Goal: Task Accomplishment & Management: Complete application form

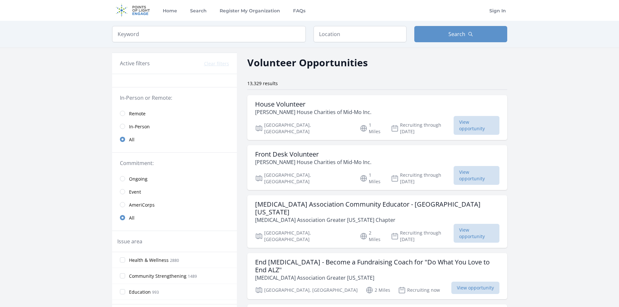
click at [137, 113] on span "Remote" at bounding box center [137, 113] width 17 height 6
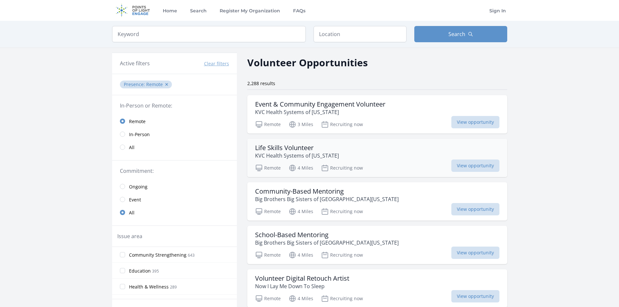
click at [318, 152] on p "KVC Health Systems of [US_STATE]" at bounding box center [297, 156] width 84 height 8
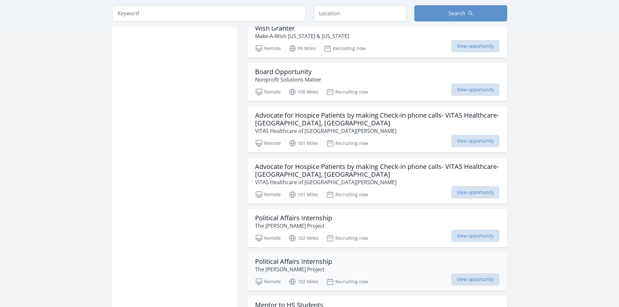
scroll to position [715, 0]
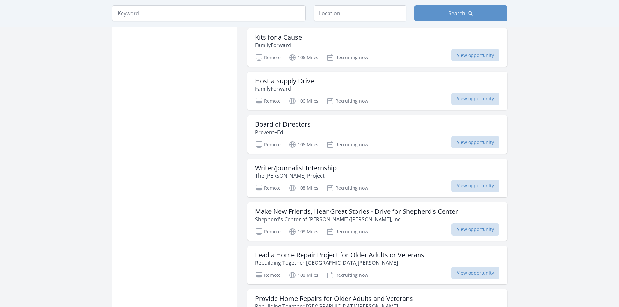
scroll to position [1559, 0]
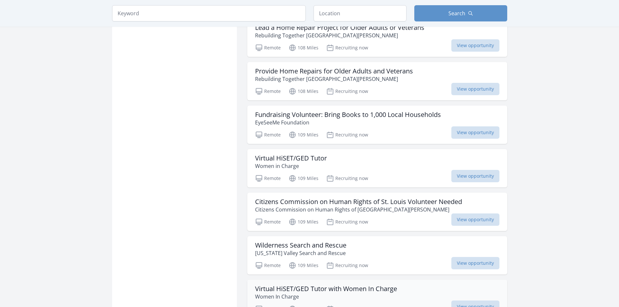
scroll to position [1787, 0]
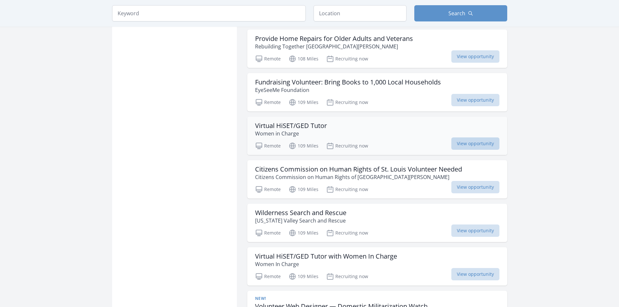
click at [472, 138] on span "View opportunity" at bounding box center [475, 143] width 48 height 12
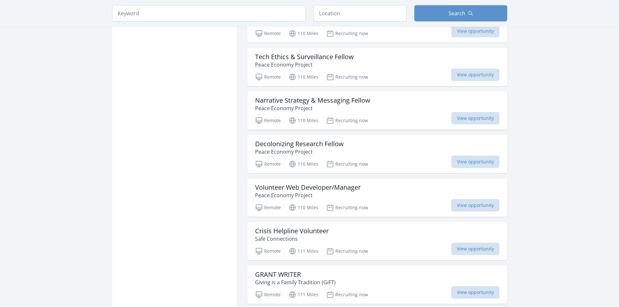
scroll to position [2436, 0]
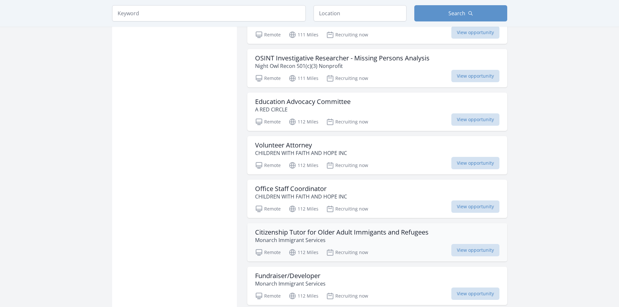
scroll to position [2696, 0]
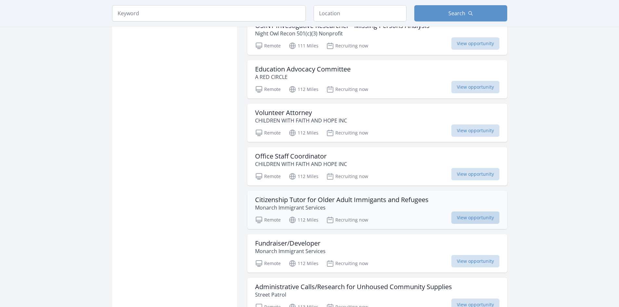
click at [476, 216] on span "View opportunity" at bounding box center [475, 217] width 48 height 12
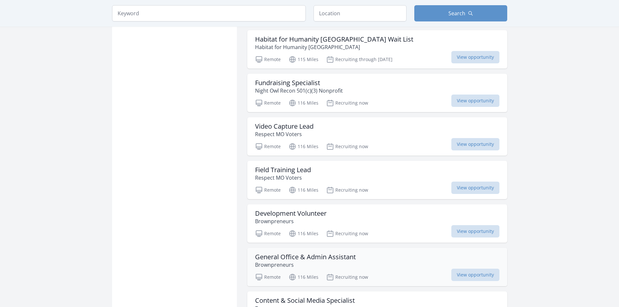
scroll to position [3313, 0]
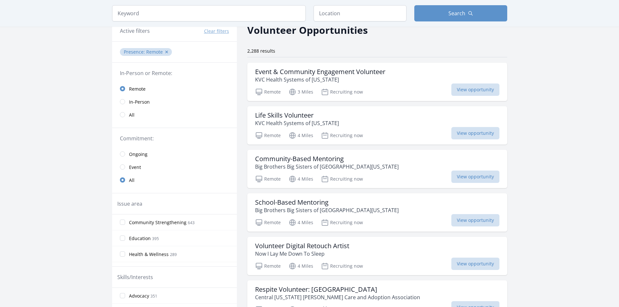
scroll to position [65, 0]
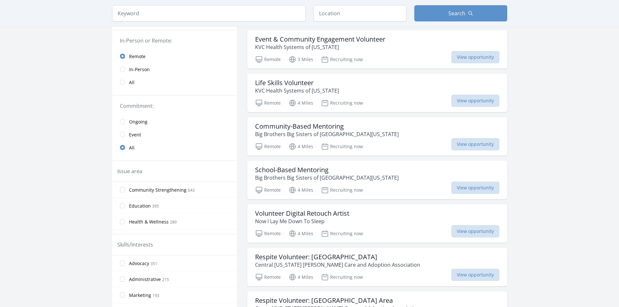
click at [133, 136] on span "Event" at bounding box center [135, 135] width 12 height 6
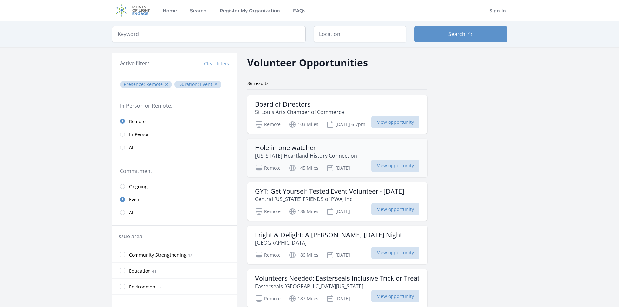
click at [342, 152] on div "Hole-in-one watcher [US_STATE] Heartland History Connection" at bounding box center [337, 152] width 164 height 16
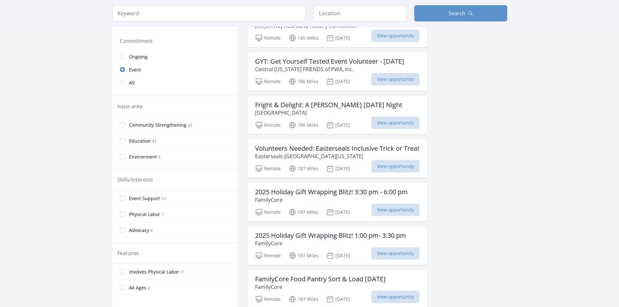
scroll to position [195, 0]
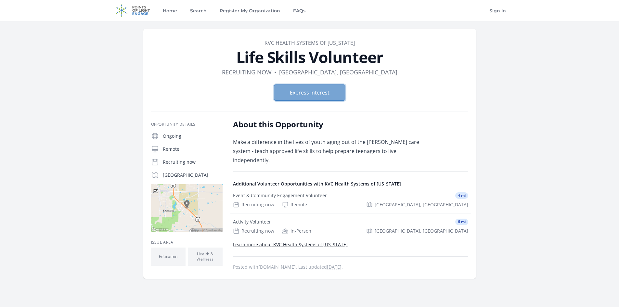
click at [333, 95] on button "Express Interest" at bounding box center [309, 92] width 71 height 16
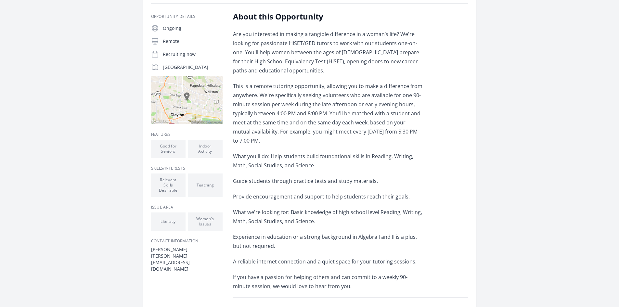
scroll to position [130, 0]
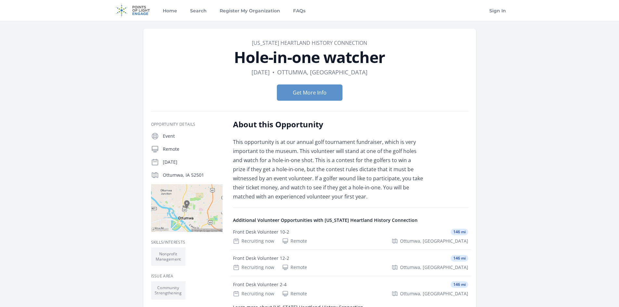
scroll to position [32, 0]
